Goal: Task Accomplishment & Management: Manage account settings

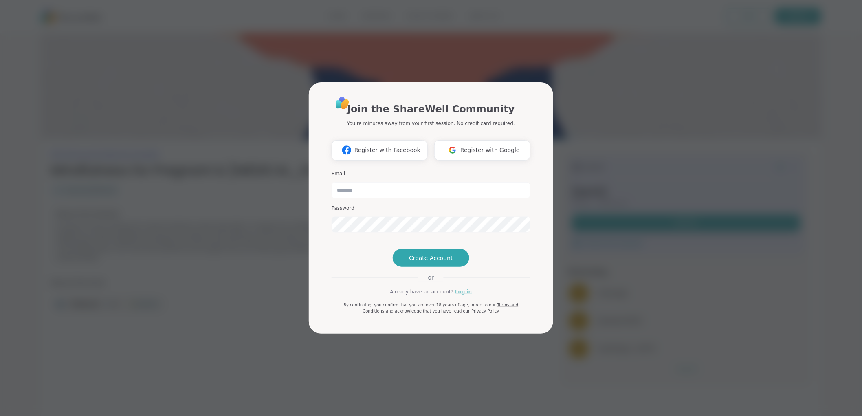
click at [465, 295] on link "Log in" at bounding box center [463, 291] width 17 height 7
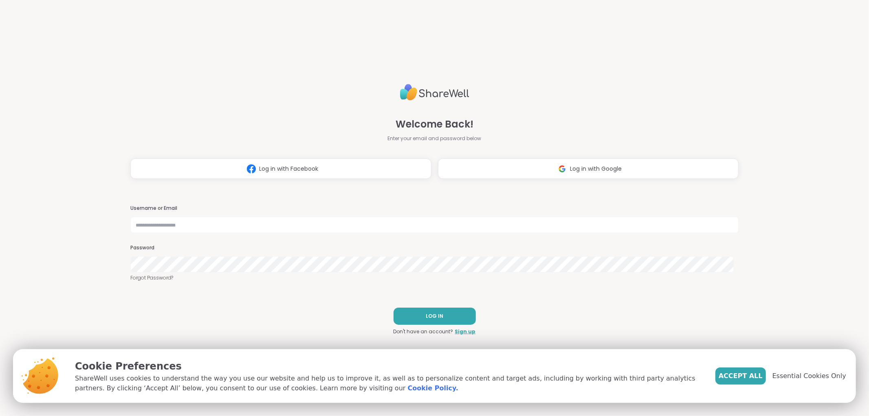
click at [282, 214] on div "Username or Email" at bounding box center [434, 219] width 608 height 28
click at [282, 223] on input "text" at bounding box center [434, 225] width 608 height 16
type input "*"
type input "**********"
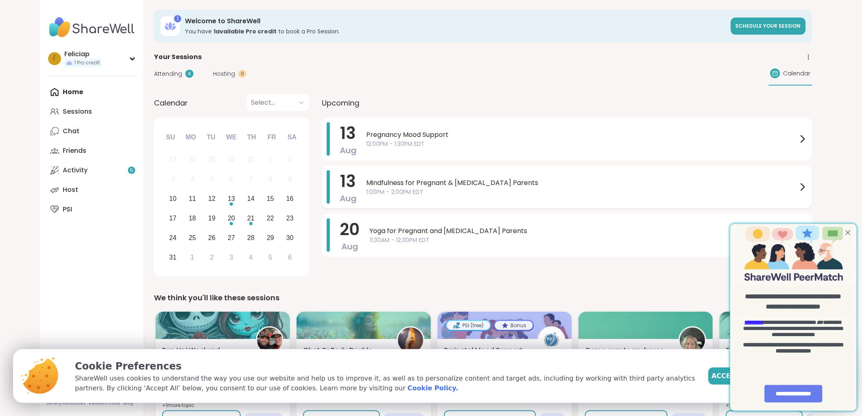
click at [701, 185] on span "Mindfulness for Pregnant & [MEDICAL_DATA] Parents" at bounding box center [581, 183] width 431 height 10
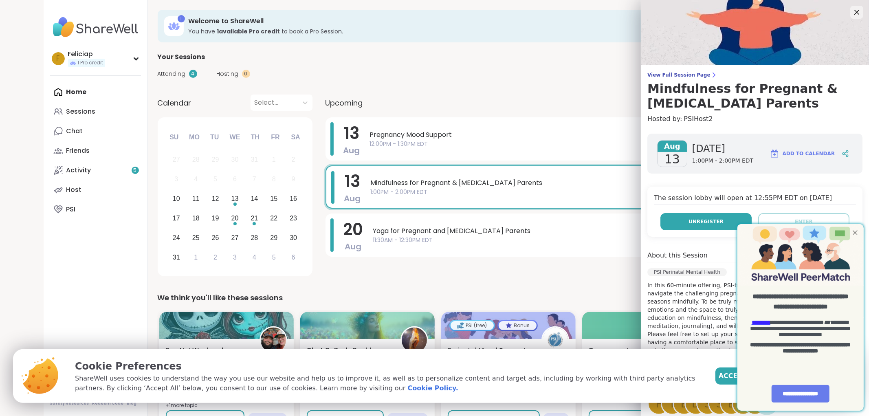
click at [718, 217] on button "Unregister" at bounding box center [705, 221] width 91 height 17
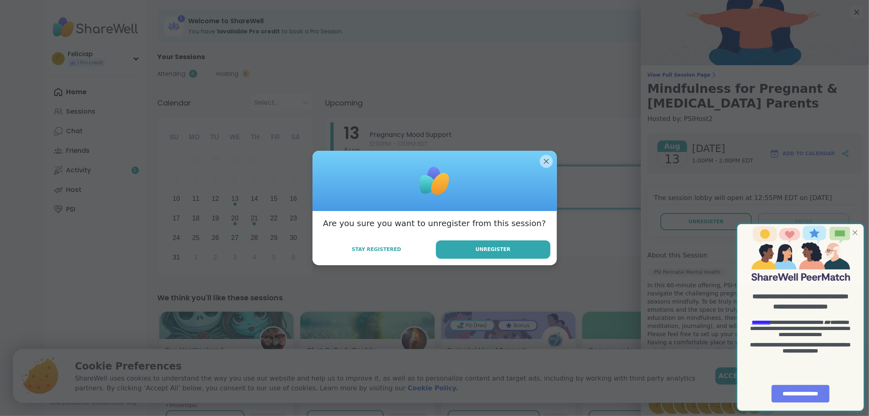
click at [855, 233] on div at bounding box center [854, 231] width 11 height 11
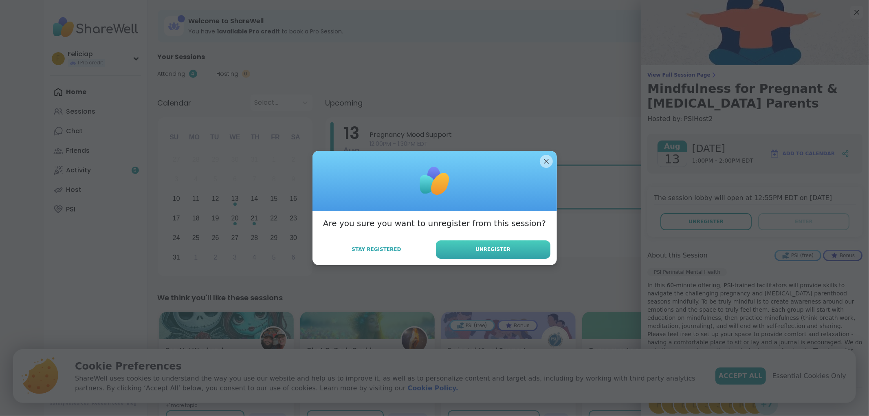
click at [518, 255] on button "Unregister" at bounding box center [493, 249] width 114 height 18
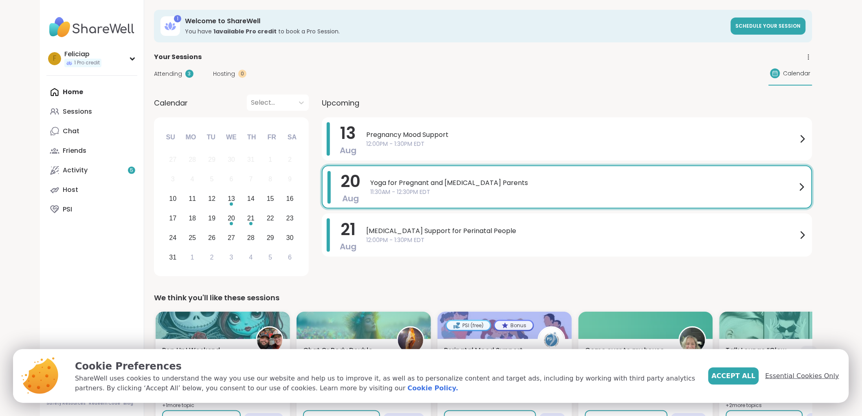
click at [802, 376] on span "Essential Cookies Only" at bounding box center [802, 376] width 74 height 10
